Goal: Check status: Check status

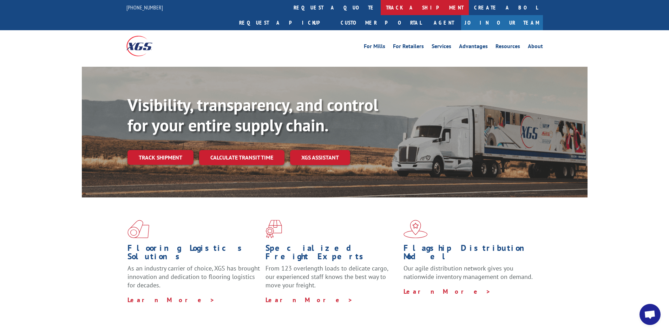
click at [381, 7] on link "track a shipment" at bounding box center [425, 7] width 88 height 15
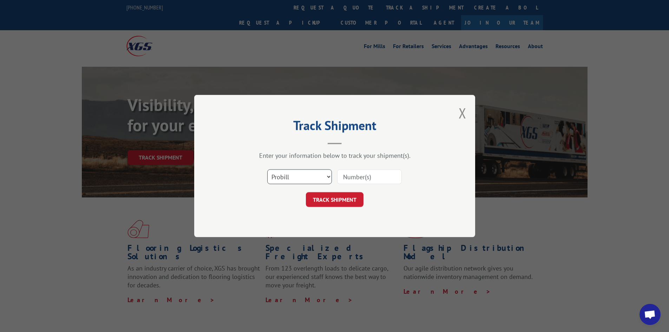
drag, startPoint x: 291, startPoint y: 179, endPoint x: 292, endPoint y: 184, distance: 4.9
click at [291, 179] on select "Select category... Probill BOL PO" at bounding box center [299, 176] width 65 height 15
select select "po"
click at [267, 169] on select "Select category... Probill BOL PO" at bounding box center [299, 176] width 65 height 15
click at [377, 187] on div "Select category... Probill BOL PO" at bounding box center [334, 176] width 211 height 23
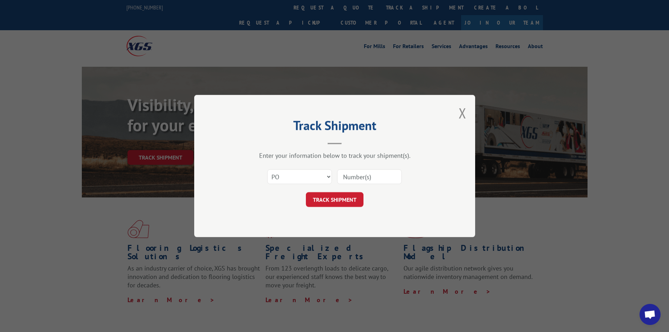
drag, startPoint x: 369, startPoint y: 169, endPoint x: 369, endPoint y: 176, distance: 6.3
click at [369, 169] on input at bounding box center [369, 176] width 65 height 15
click at [369, 176] on input at bounding box center [369, 176] width 65 height 15
type input "fw000905"
click at [342, 199] on button "TRACK SHIPMENT" at bounding box center [335, 199] width 58 height 15
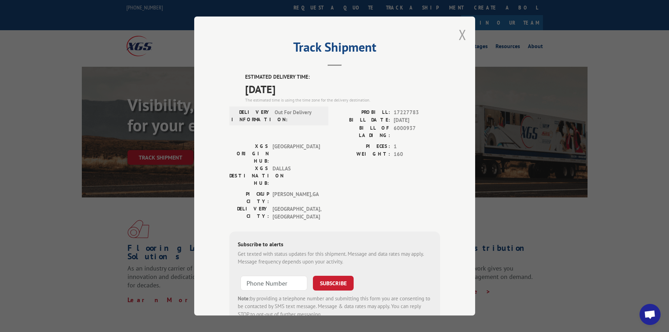
click at [459, 35] on button "Close modal" at bounding box center [462, 34] width 8 height 19
